Goal: Task Accomplishment & Management: Manage account settings

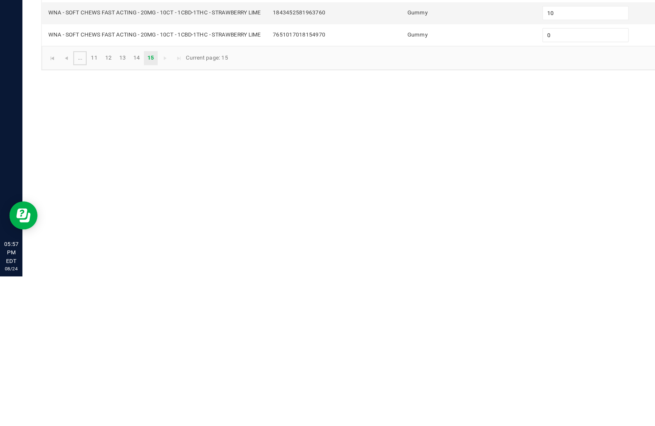
click at [59, 272] on link "..." at bounding box center [54, 277] width 9 height 10
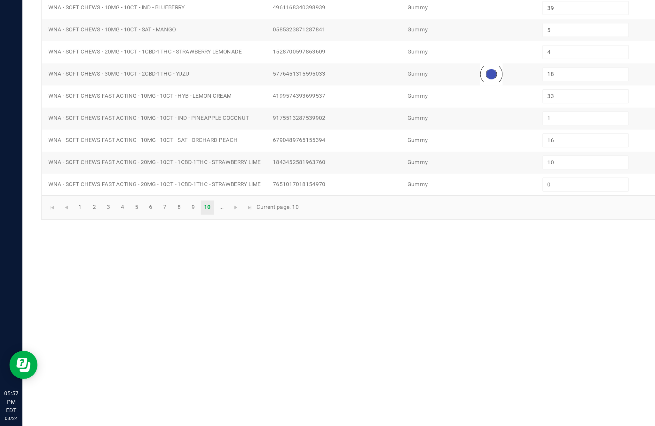
type input "4"
type input "7"
type input "1"
type input "12"
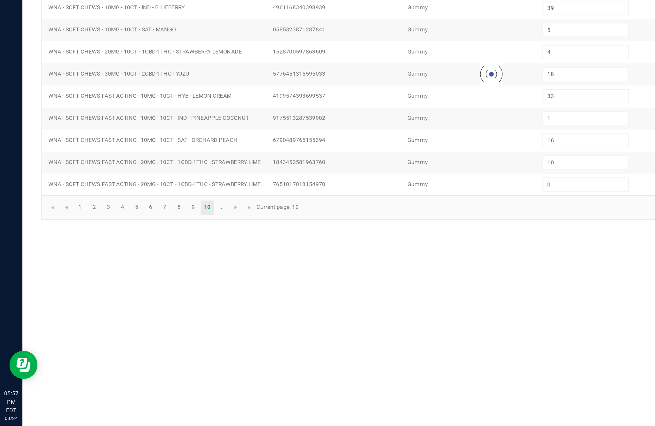
type input "1"
type input "3"
type input "10"
type input "5"
type input "11"
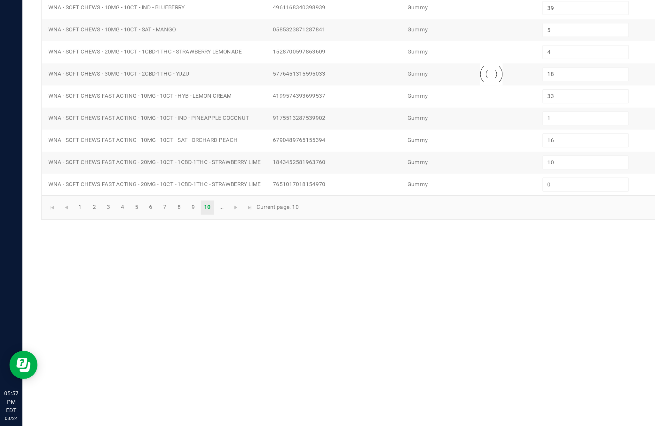
type input "12"
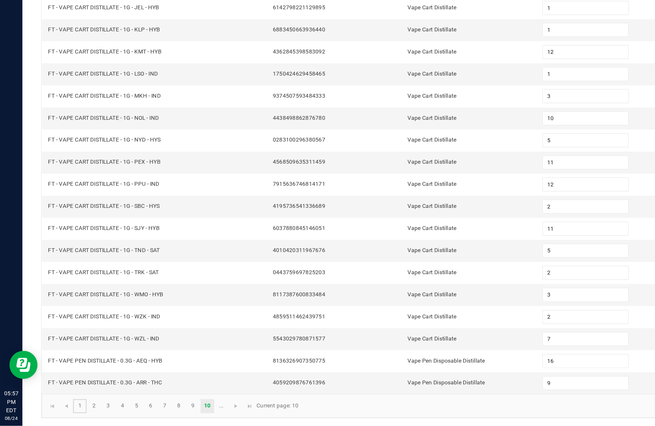
click at [59, 407] on link "1" at bounding box center [54, 412] width 9 height 10
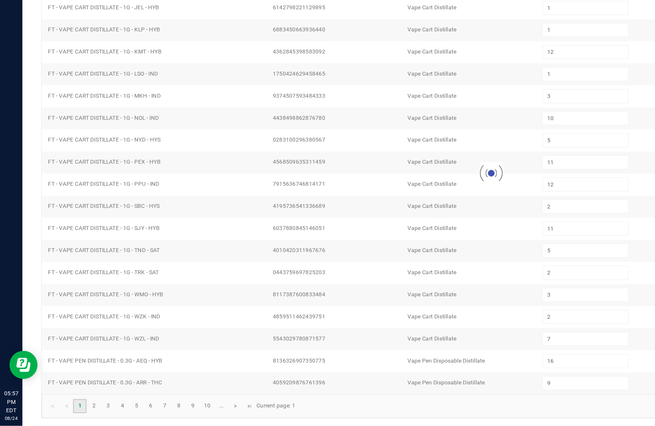
type input "10"
type input "9"
type input "4"
type input "7"
type input "5"
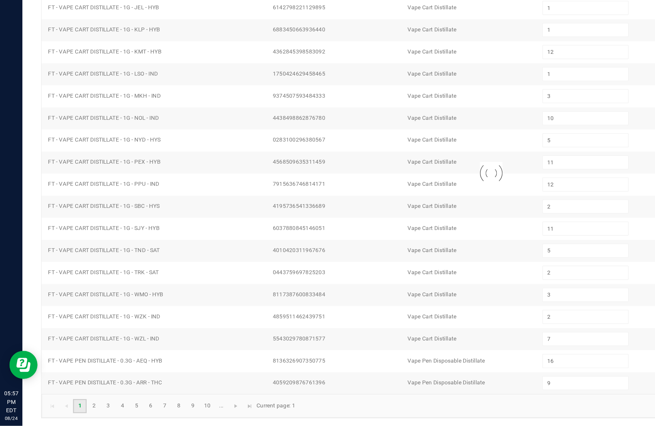
type input "0"
type input "7"
type input "12"
type input "9"
type input "33"
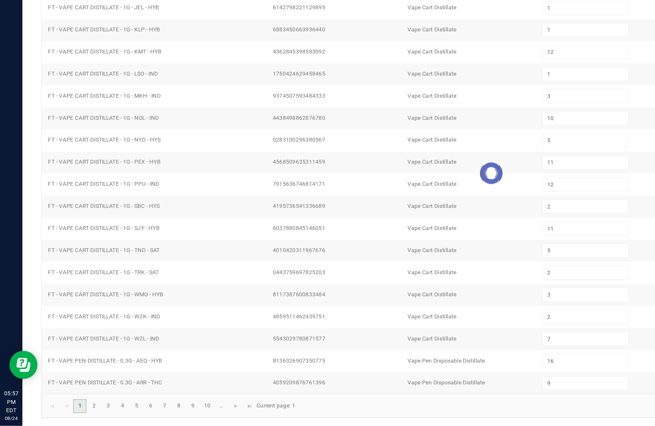
type input "7"
type input "4"
type input "9"
type input "3"
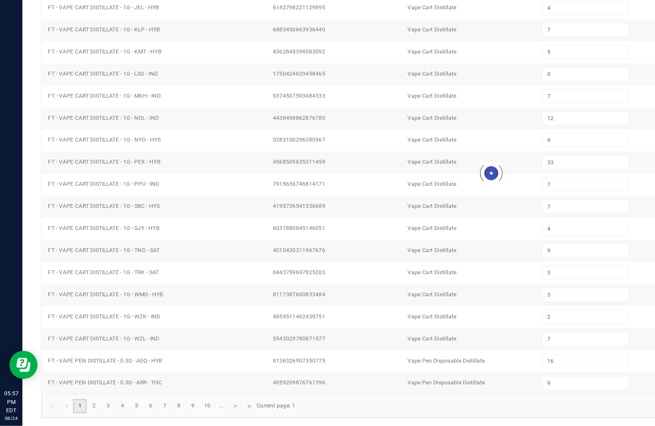
type input "9"
type input "7"
type input "13"
type input "19"
type input "11"
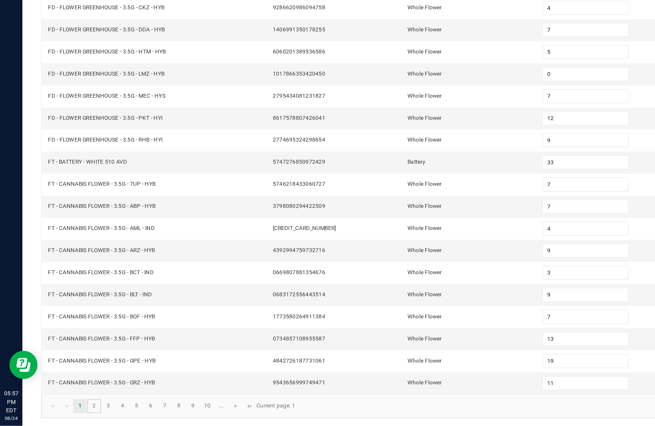
click at [69, 407] on link "2" at bounding box center [64, 412] width 9 height 10
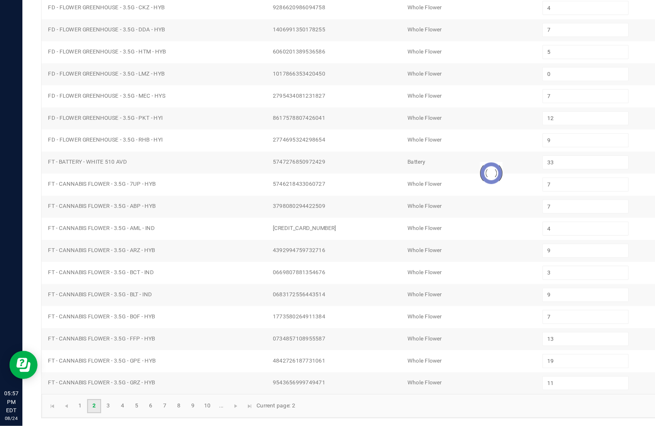
type input "13"
type input "15"
type input "9"
type input "19"
type input "4"
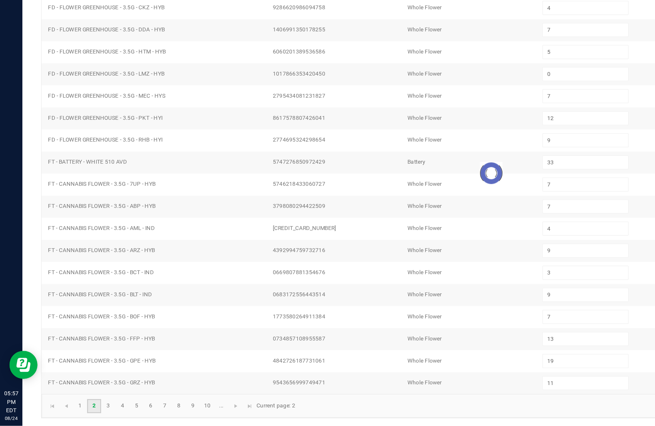
type input "11"
type input "1"
type input "19"
type input "7"
type input "20"
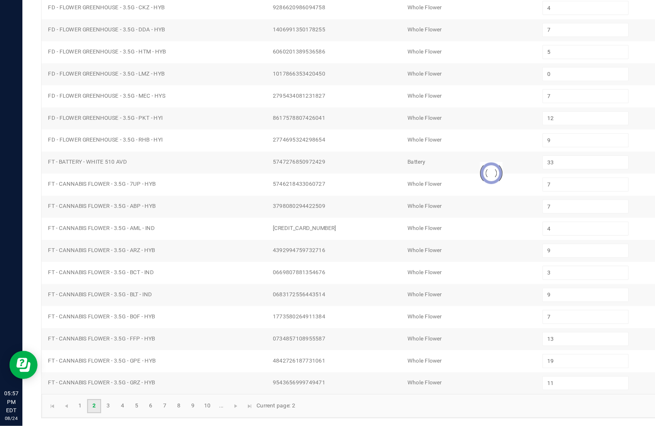
type input "8"
type input "6"
type input "15"
type input "11"
type input "6"
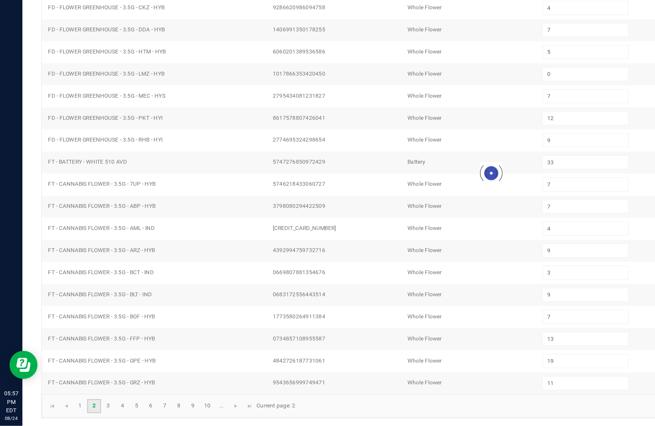
type input "1"
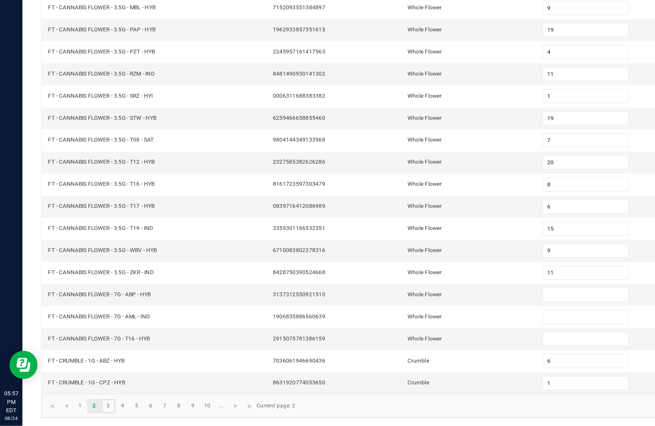
click at [79, 407] on link "3" at bounding box center [73, 412] width 9 height 10
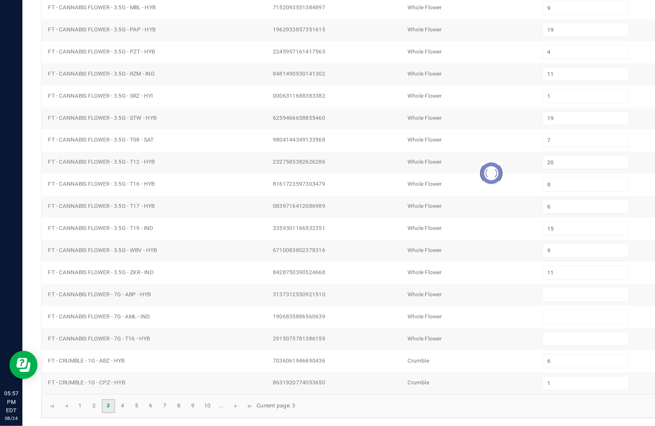
type input "3"
type input "6"
type input "8"
type input "3"
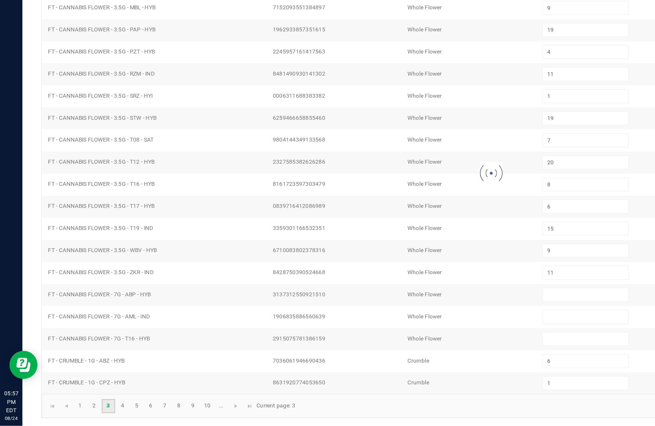
type input "5"
type input "2"
type input "5"
type input "1"
type input "11"
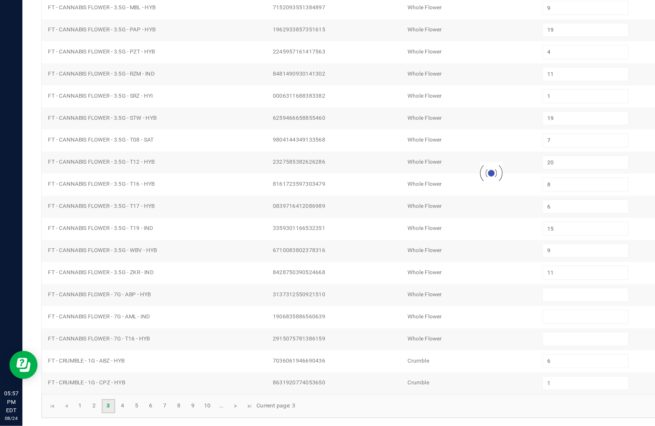
type input "2"
type input "8"
type input "5"
type input "12"
type input "2"
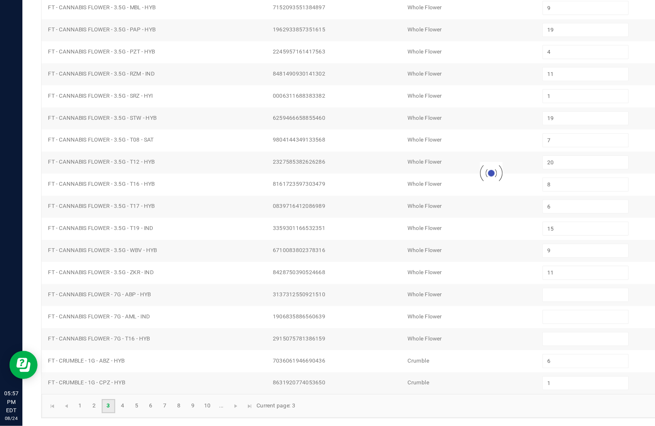
type input "7"
type input "6"
type input "2"
type input "4"
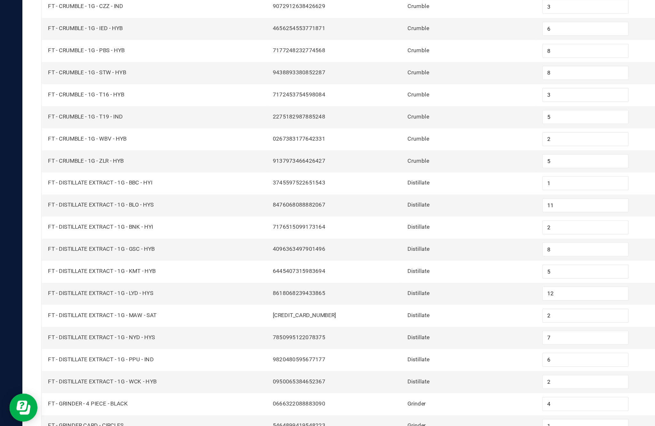
click at [69, 407] on link "2" at bounding box center [64, 412] width 9 height 10
type input "13"
type input "15"
type input "9"
type input "19"
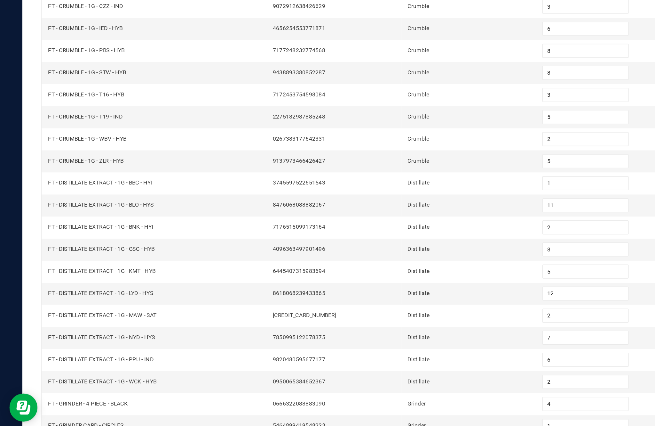
type input "4"
type input "11"
type input "1"
type input "19"
type input "7"
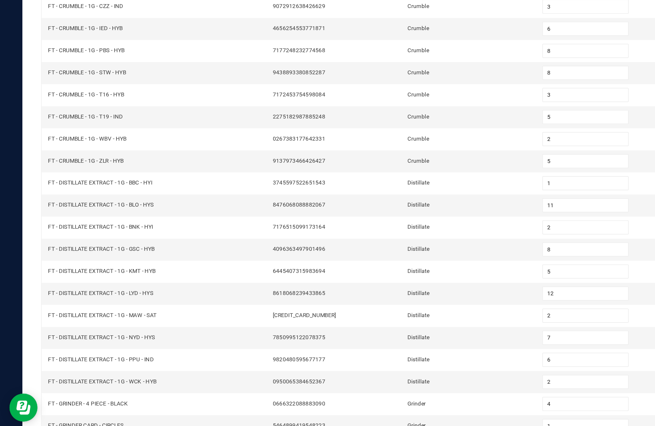
type input "20"
type input "8"
type input "6"
type input "15"
type input "9"
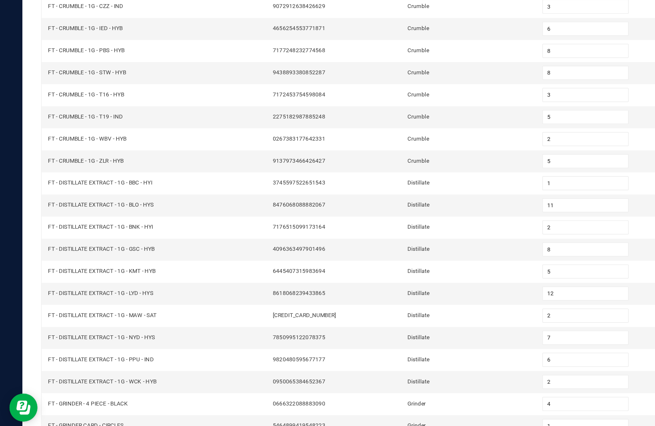
type input "11"
type input "6"
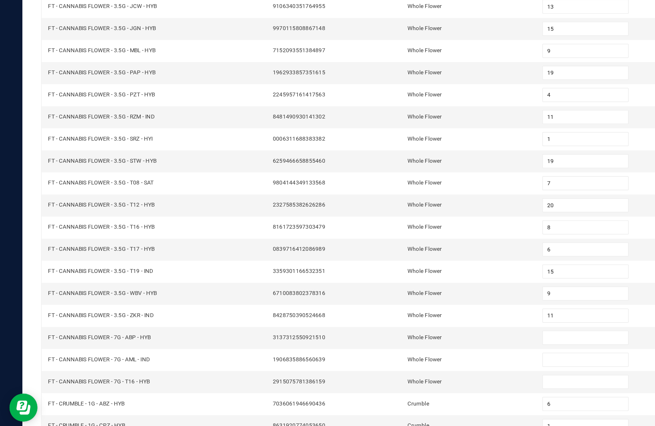
click at [393, 332] on input at bounding box center [400, 336] width 58 height 9
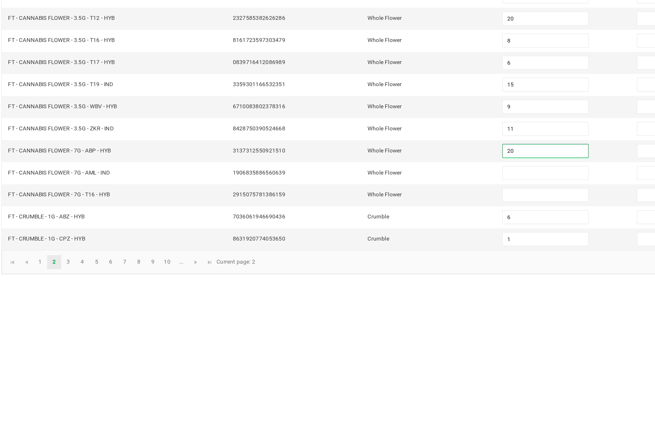
type input "20"
click at [371, 347] on input at bounding box center [400, 351] width 58 height 9
type input "18"
click at [374, 362] on input at bounding box center [400, 366] width 58 height 9
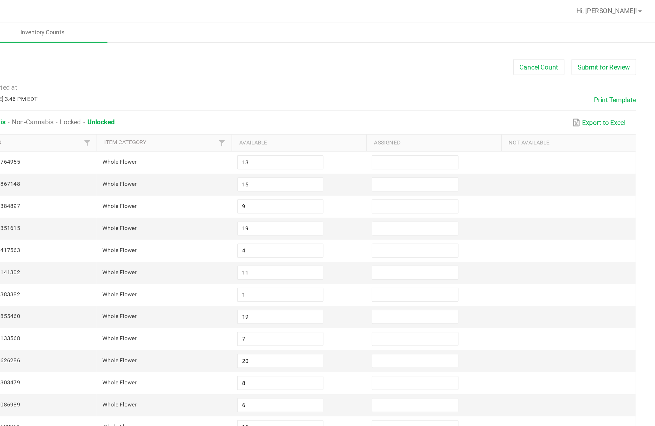
type input "17"
click at [599, 44] on button "Submit for Review" at bounding box center [621, 45] width 44 height 11
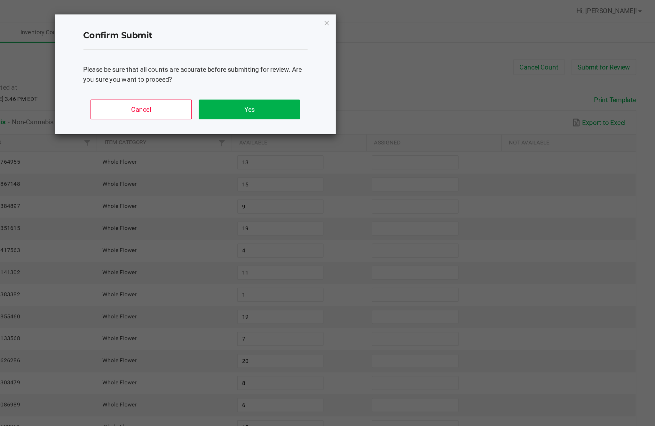
click at [344, 81] on button "Yes" at bounding box center [378, 74] width 69 height 13
